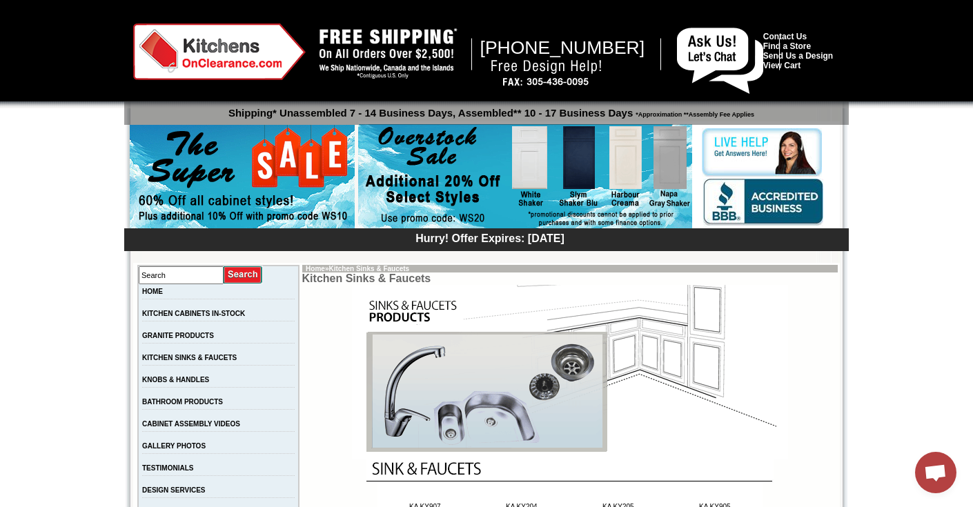
scroll to position [4, 0]
click at [224, 70] on img at bounding box center [219, 51] width 172 height 57
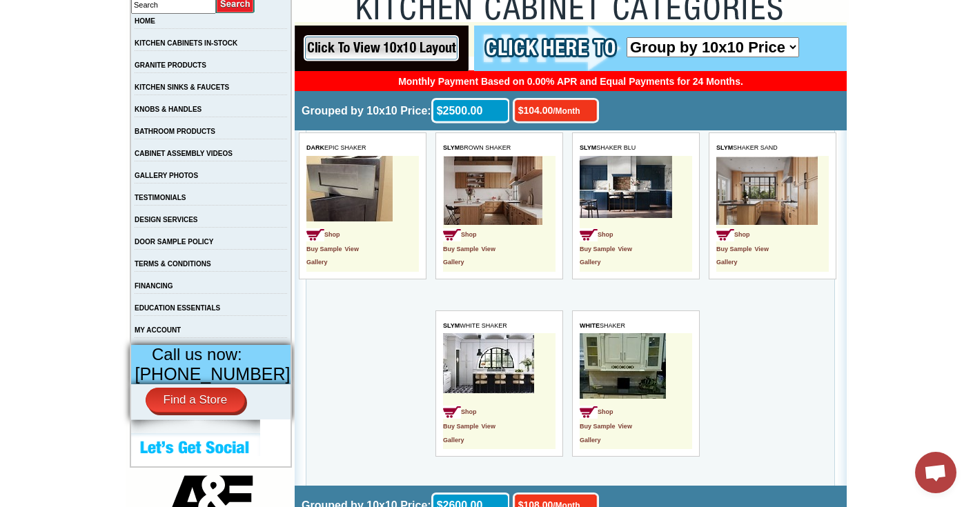
scroll to position [277, 0]
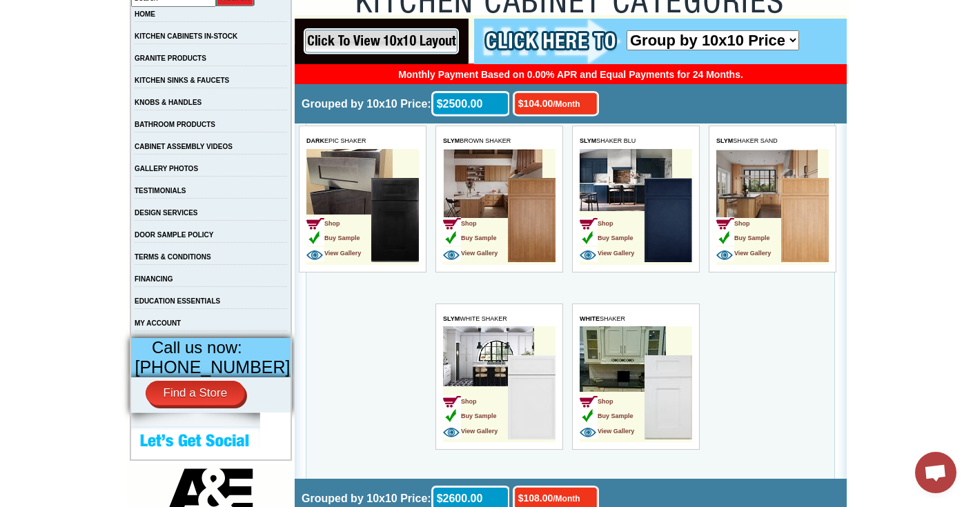
click at [405, 224] on img at bounding box center [394, 220] width 48 height 84
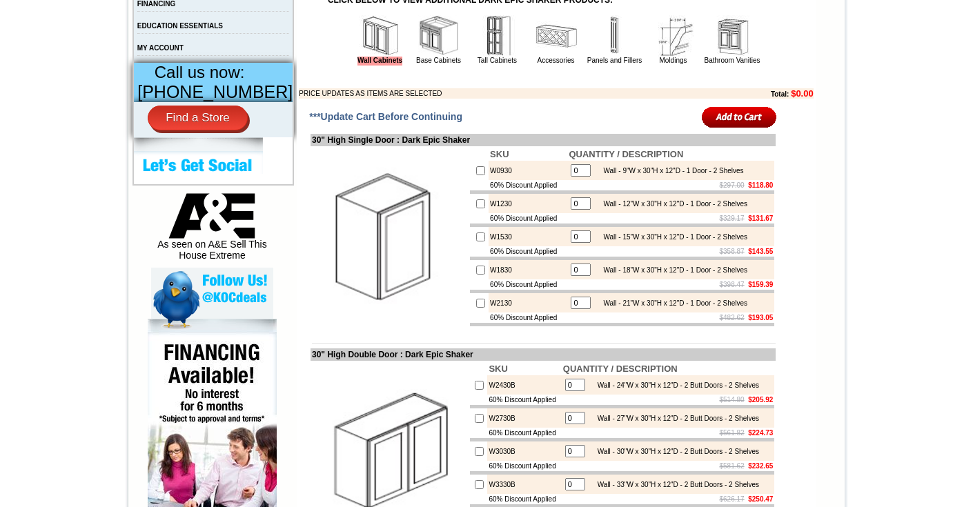
scroll to position [286, 0]
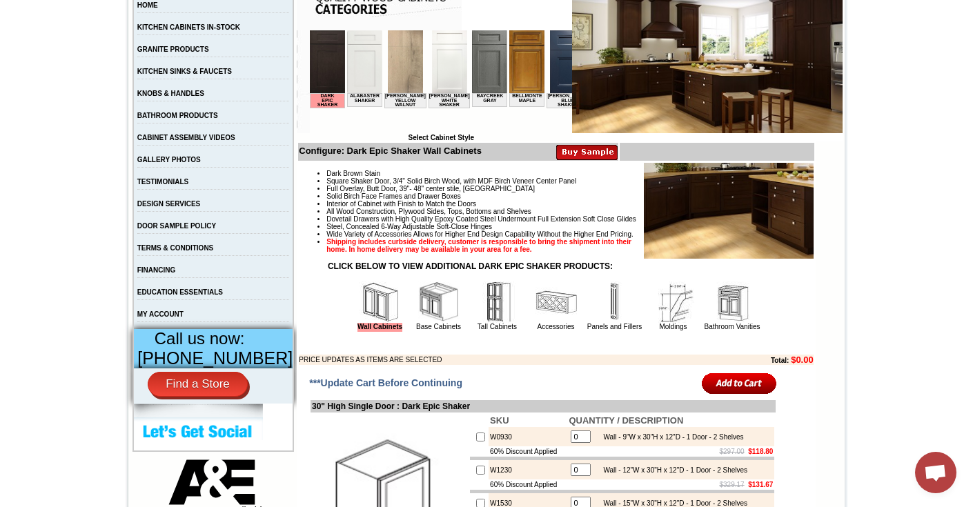
click at [551, 323] on img at bounding box center [555, 301] width 41 height 41
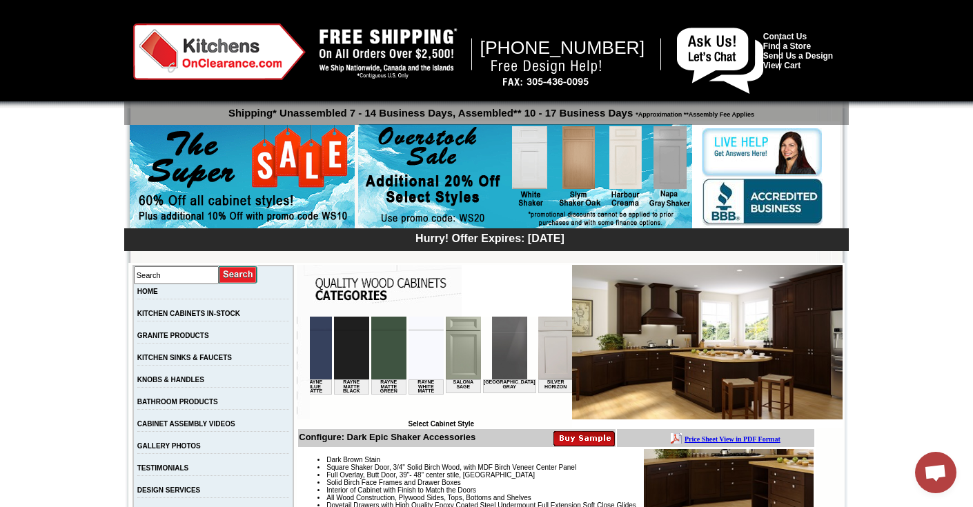
scroll to position [0, 1862]
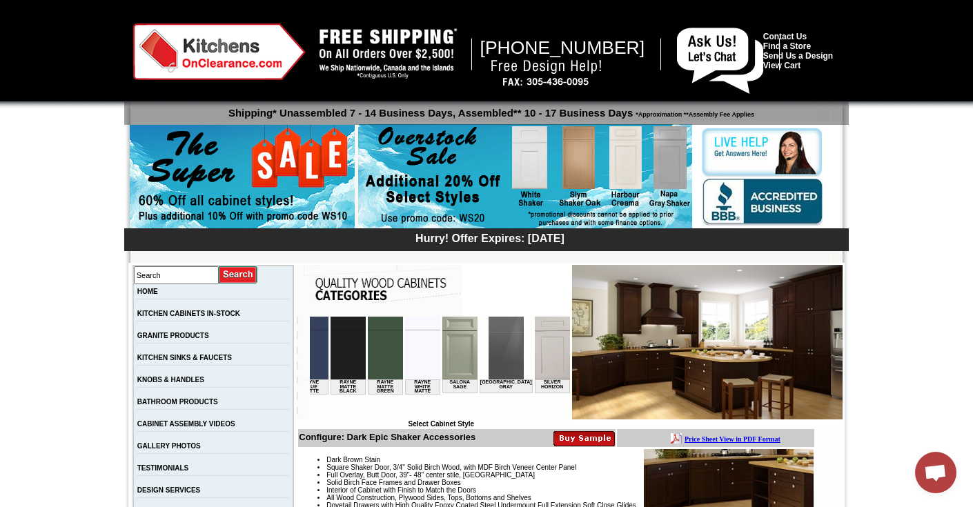
click at [609, 347] on img at bounding box center [626, 348] width 35 height 63
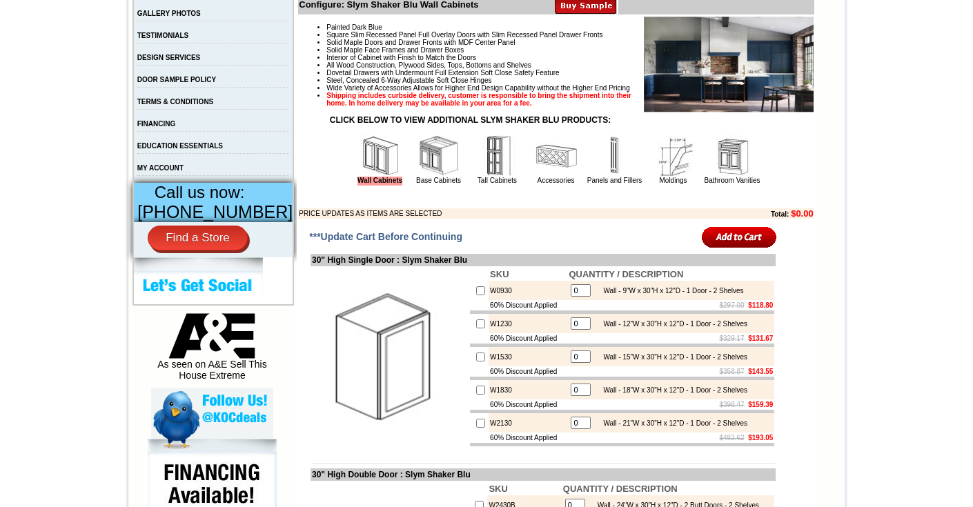
scroll to position [457, 0]
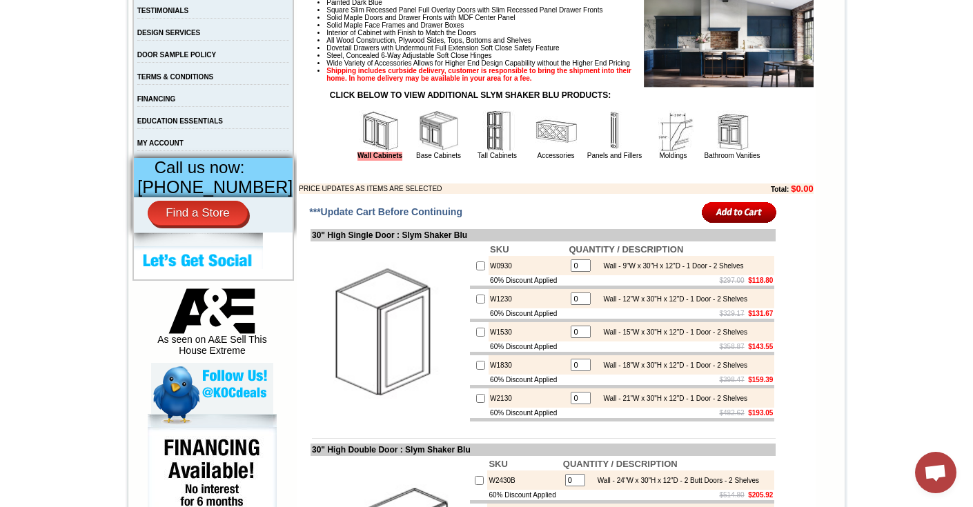
click at [539, 152] on img at bounding box center [555, 130] width 41 height 41
